Goal: Task Accomplishment & Management: Use online tool/utility

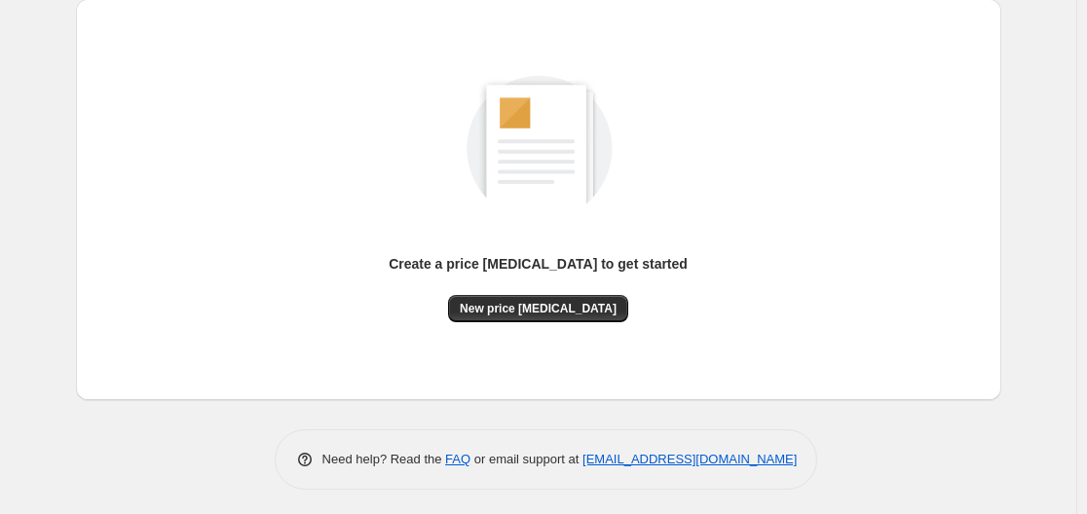
scroll to position [215, 0]
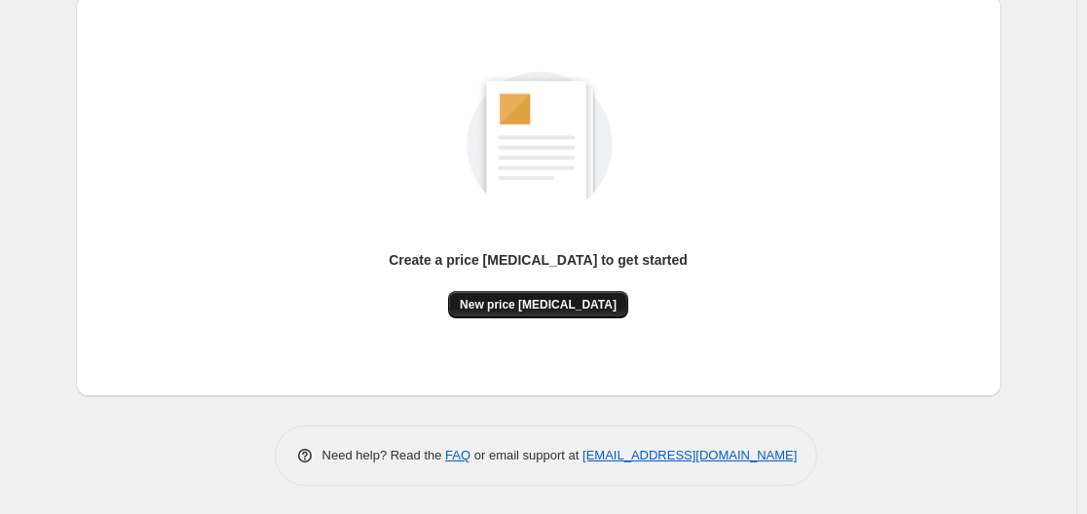
click at [550, 300] on span "New price [MEDICAL_DATA]" at bounding box center [538, 305] width 157 height 16
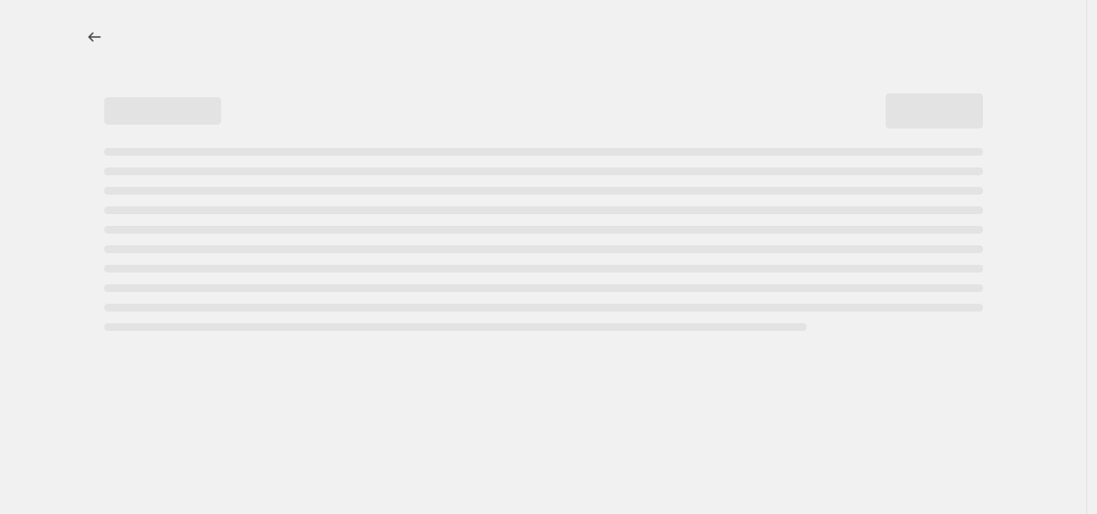
select select "percentage"
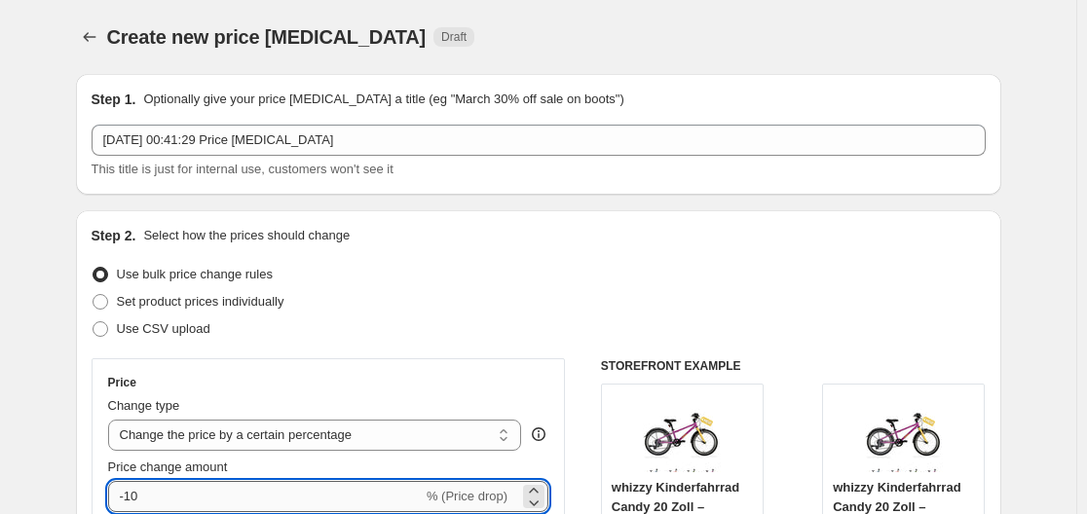
click at [246, 486] on input "-10" at bounding box center [265, 496] width 315 height 31
type input "-1"
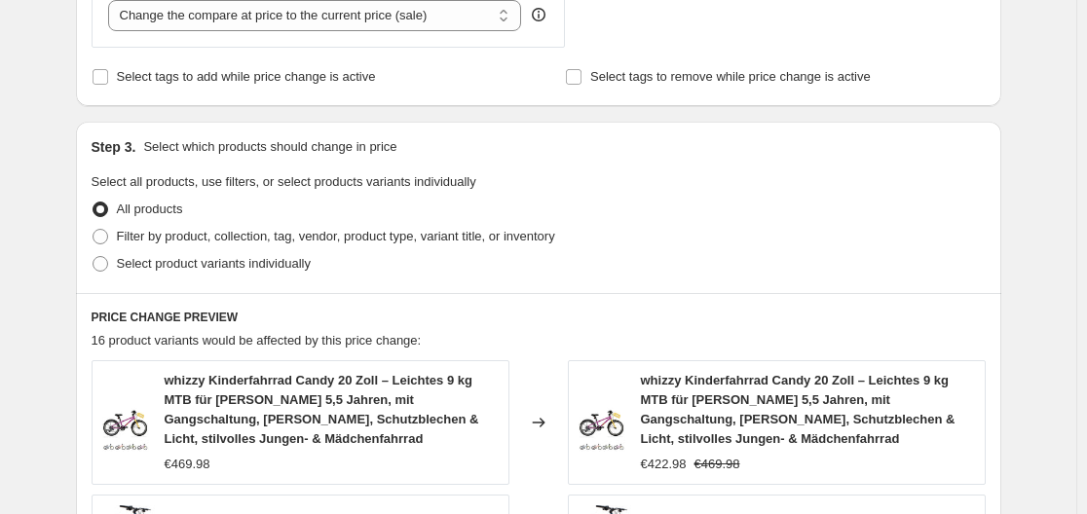
scroll to position [1576, 0]
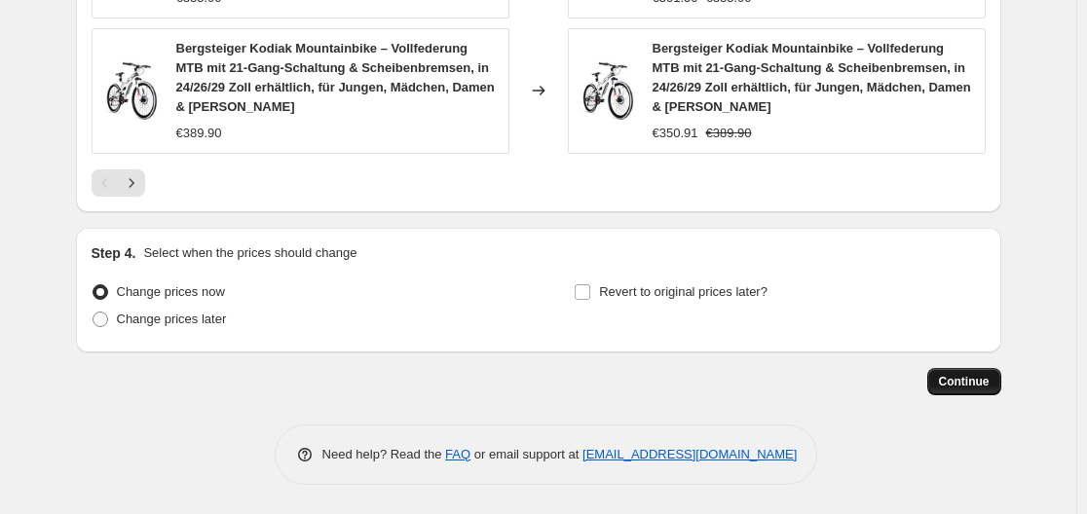
type input "-35"
click at [997, 391] on button "Continue" at bounding box center [964, 381] width 74 height 27
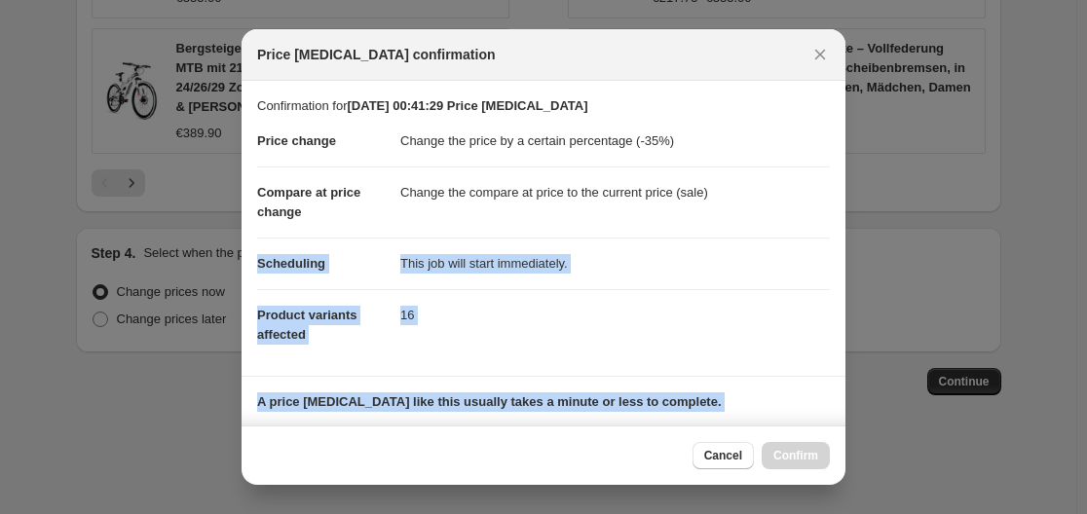
scroll to position [306, 0]
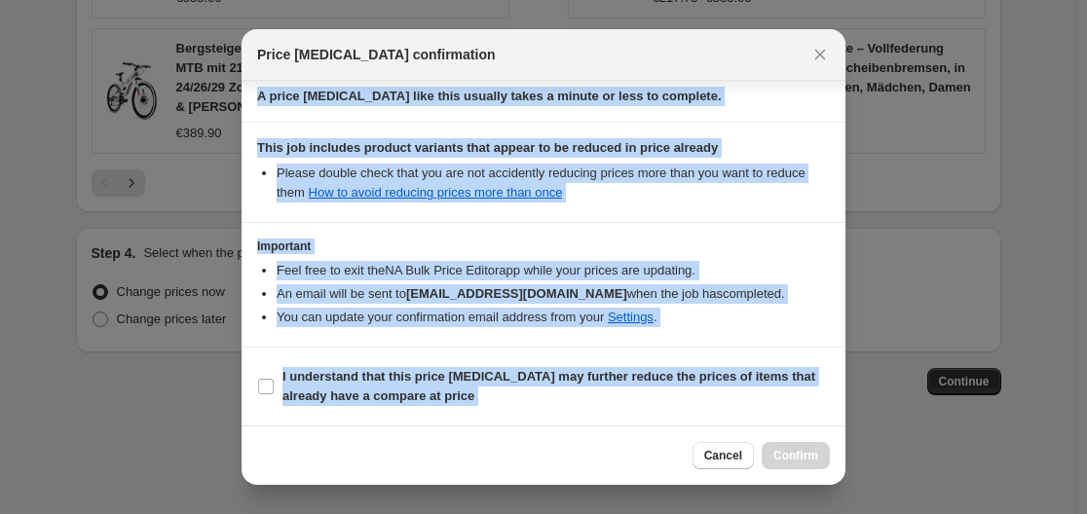
drag, startPoint x: 817, startPoint y: 199, endPoint x: 777, endPoint y: 513, distance: 317.2
click at [777, 513] on div "Price change job confirmation Confirmation for 23. Sept. 2025, 00:41:29 Price c…" at bounding box center [543, 514] width 1087 height 0
click at [263, 393] on input "I understand that this price change job may further reduce the prices of items …" at bounding box center [266, 387] width 16 height 16
checkbox input "true"
click at [794, 456] on span "Confirm" at bounding box center [795, 456] width 45 height 16
